Goal: Task Accomplishment & Management: Use online tool/utility

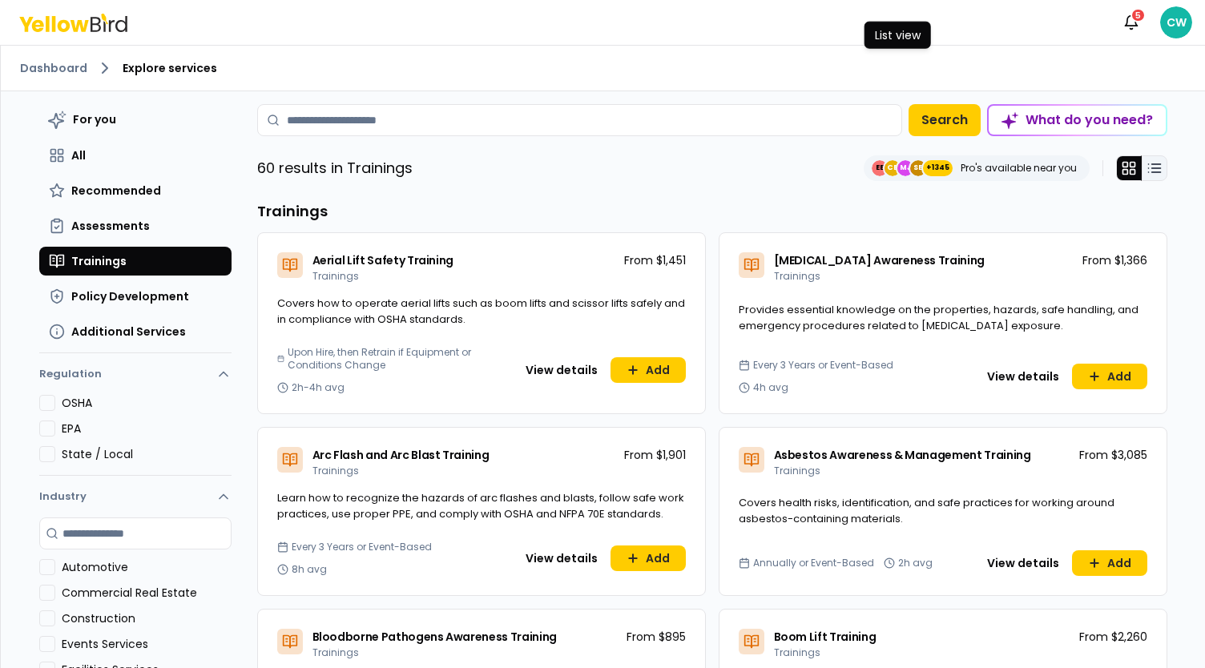
click at [1149, 171] on icon at bounding box center [1155, 168] width 16 height 16
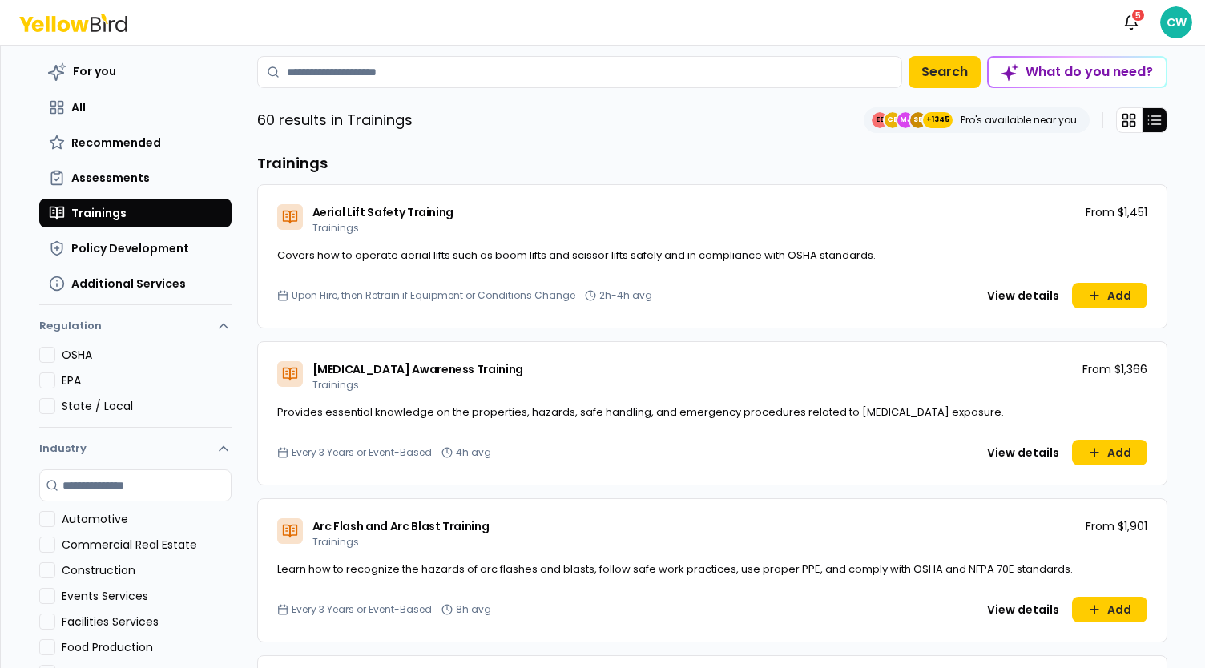
scroll to position [80, 0]
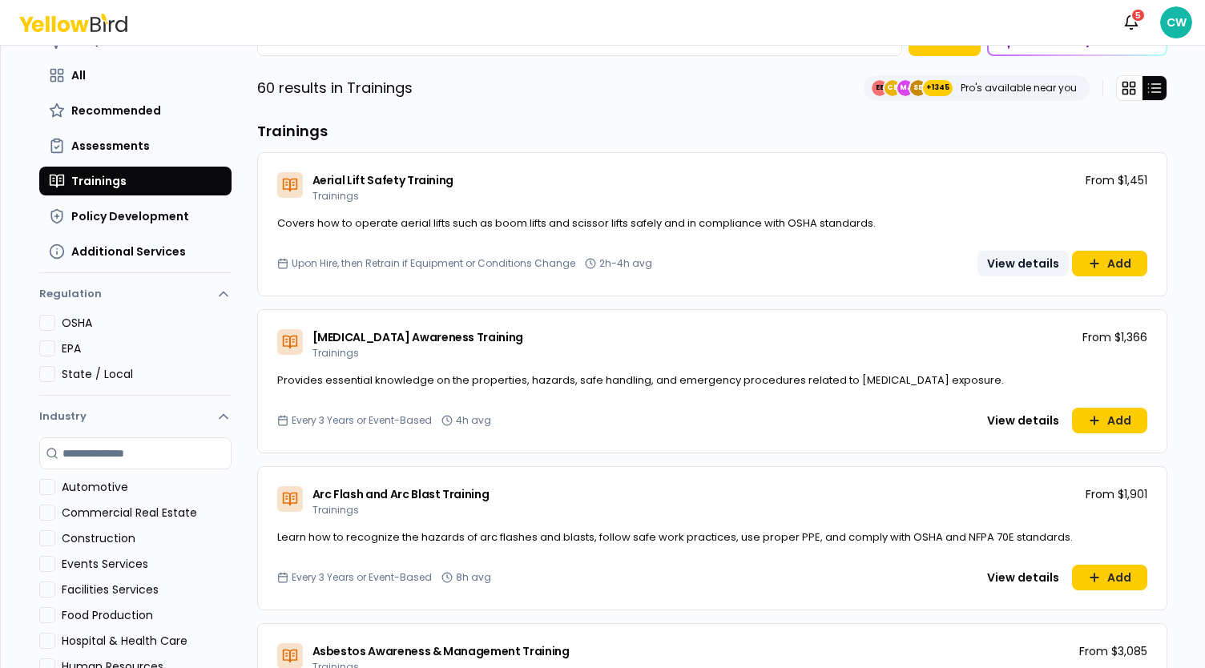
click at [1001, 265] on button "View details" at bounding box center [1023, 264] width 91 height 26
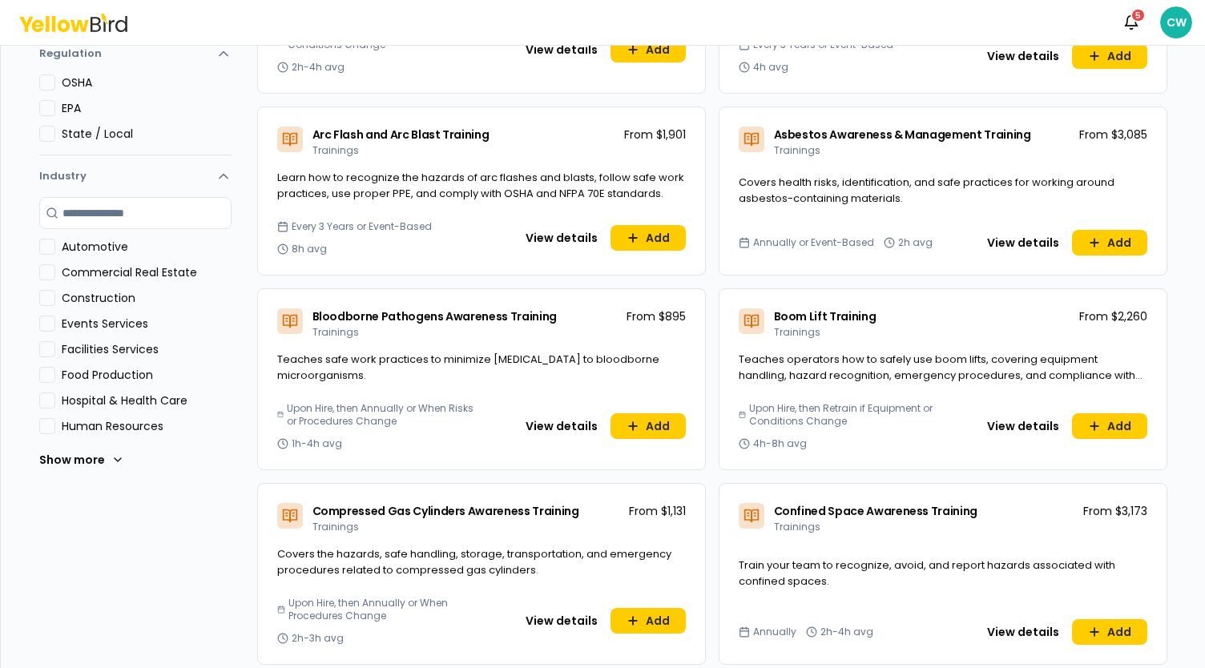
scroll to position [240, 0]
